Goal: Task Accomplishment & Management: Manage account settings

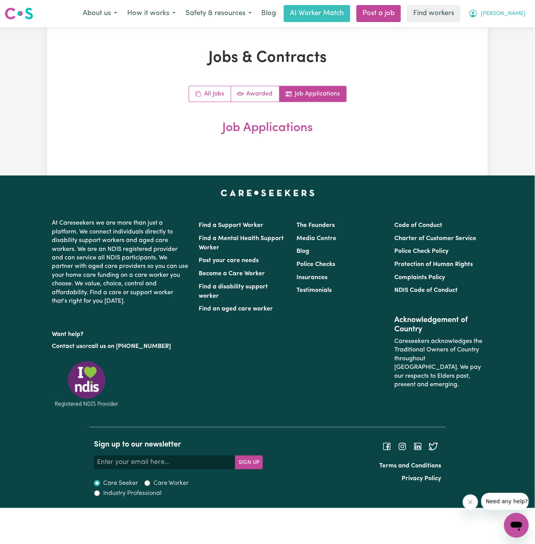
click at [524, 15] on button "[PERSON_NAME]" at bounding box center [497, 13] width 67 height 16
click at [505, 44] on link "Logout" at bounding box center [499, 44] width 61 height 15
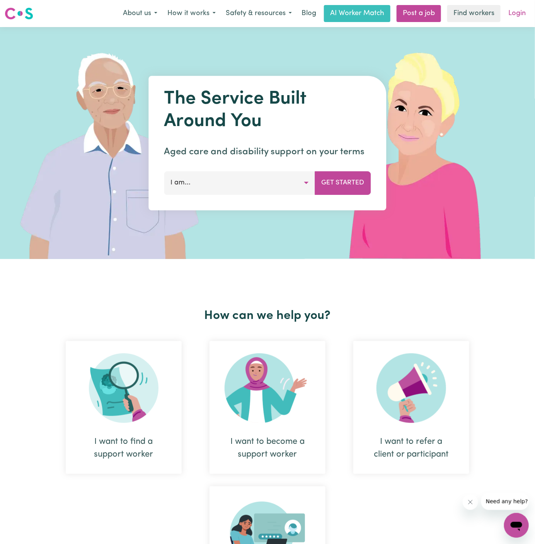
click at [517, 13] on link "Login" at bounding box center [517, 13] width 27 height 17
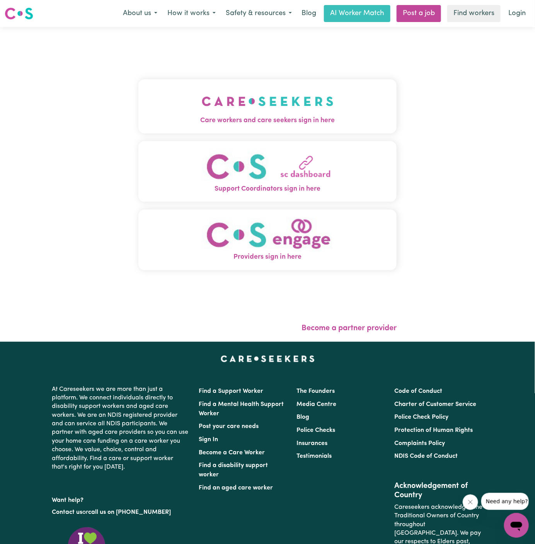
click at [295, 95] on img "Care workers and care seekers sign in here" at bounding box center [268, 101] width 132 height 29
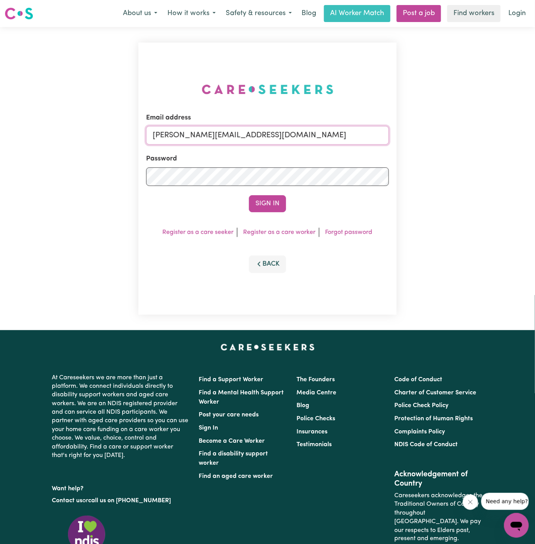
click at [318, 135] on input "[PERSON_NAME][EMAIL_ADDRESS][DOMAIN_NAME]" at bounding box center [267, 135] width 243 height 19
drag, startPoint x: 193, startPoint y: 134, endPoint x: 561, endPoint y: 134, distance: 368.5
click at [535, 134] on html "Menu About us How it works Safety & resources Blog AI Worker Match Post a job F…" at bounding box center [267, 331] width 535 height 663
type input "[EMAIL_ADDRESS][DOMAIN_NAME]"
click at [249, 195] on button "Sign In" at bounding box center [267, 203] width 37 height 17
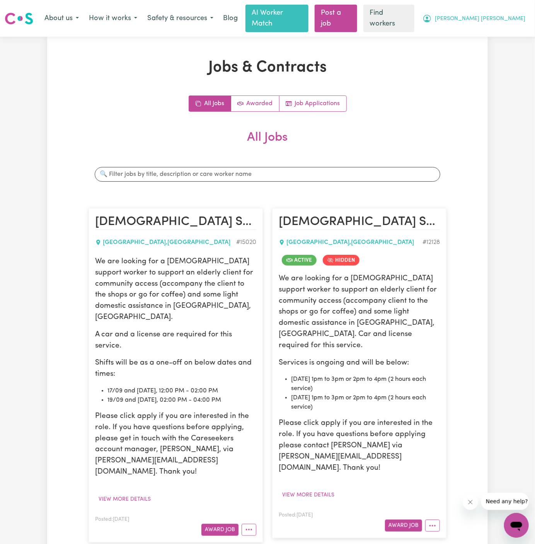
click at [515, 15] on span "Margaret Ann" at bounding box center [480, 19] width 90 height 9
click at [514, 27] on link "My Dashboard" at bounding box center [499, 34] width 61 height 15
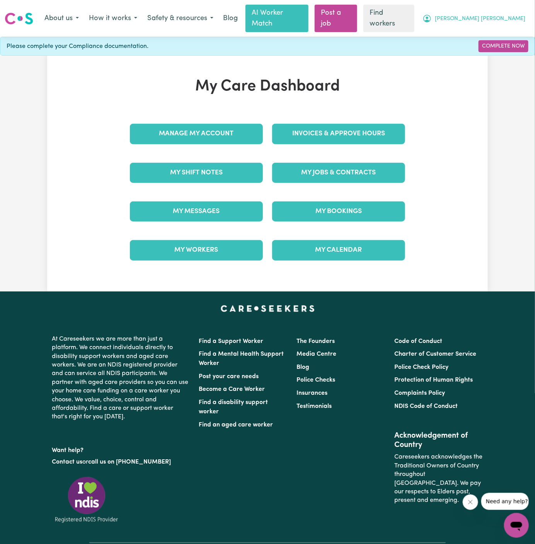
click at [517, 15] on span "Margaret Ann" at bounding box center [480, 19] width 90 height 9
click at [517, 46] on link "Logout" at bounding box center [499, 49] width 61 height 15
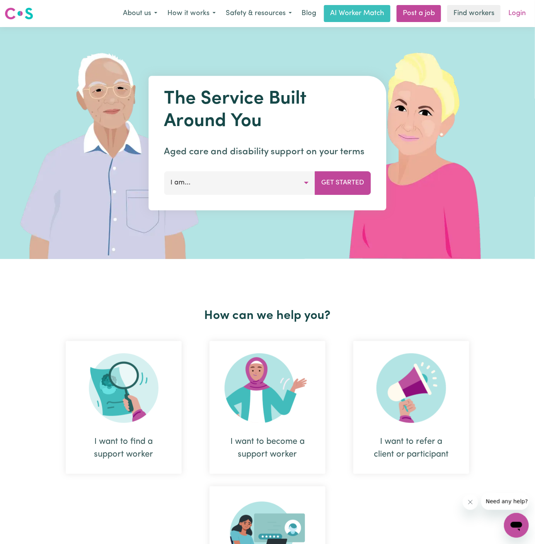
click at [510, 14] on link "Login" at bounding box center [517, 13] width 27 height 17
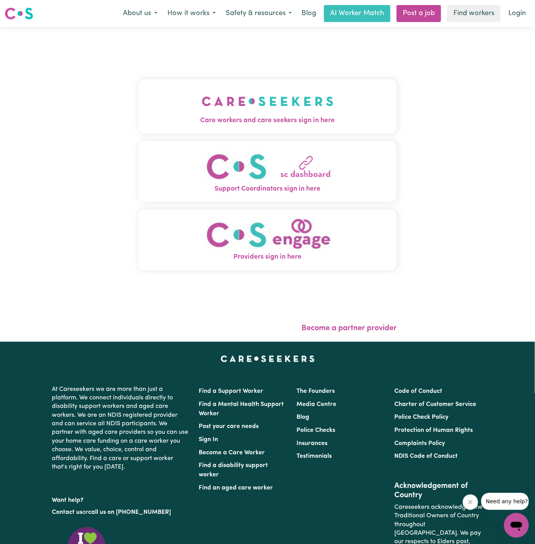
click at [268, 107] on img "Care workers and care seekers sign in here" at bounding box center [268, 101] width 132 height 29
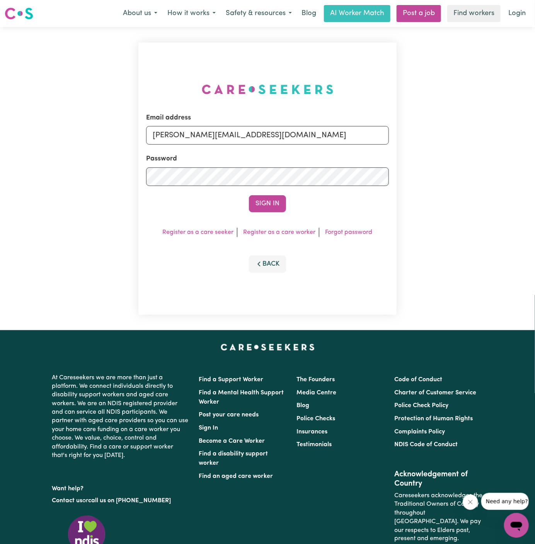
click at [306, 124] on div "Email address dyan@careseekers.com.au" at bounding box center [267, 129] width 243 height 32
click at [293, 138] on input "[PERSON_NAME][EMAIL_ADDRESS][DOMAIN_NAME]" at bounding box center [267, 135] width 243 height 19
drag, startPoint x: 194, startPoint y: 136, endPoint x: 527, endPoint y: 136, distance: 332.9
click at [527, 136] on div "Email address superuser~Mai-TanNguyenYS@careseekers.com.au Password Sign In Reg…" at bounding box center [267, 178] width 535 height 303
type input "superuser~RhondaCF@careseekers.com.au"
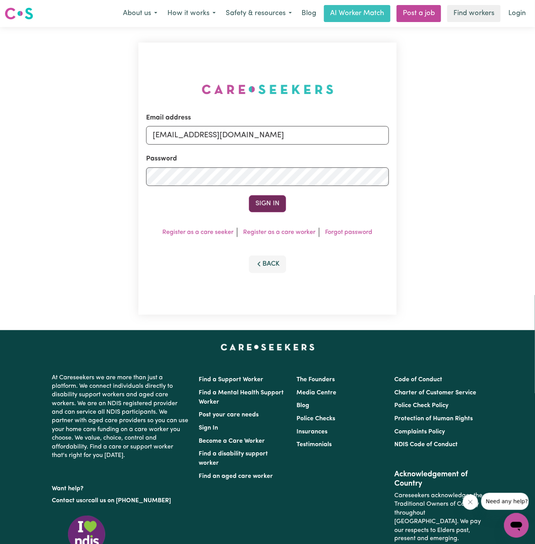
click at [269, 201] on button "Sign In" at bounding box center [267, 203] width 37 height 17
